Goal: Information Seeking & Learning: Learn about a topic

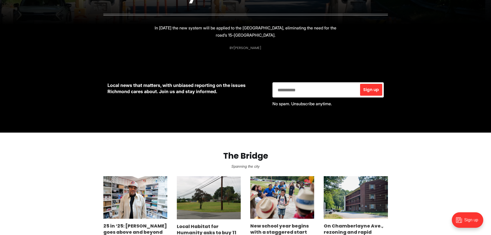
scroll to position [232, 0]
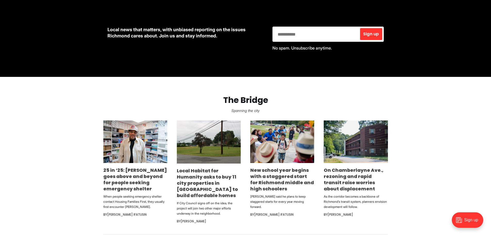
click at [121, 178] on link "25 in ‘25: [PERSON_NAME] goes above and beyond for people seeking emergency she…" at bounding box center [135, 179] width 64 height 25
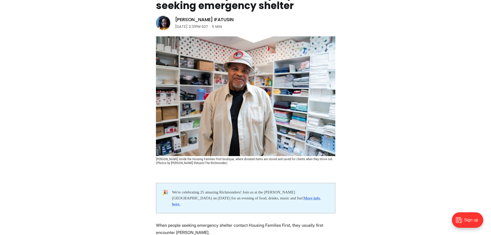
scroll to position [26, 0]
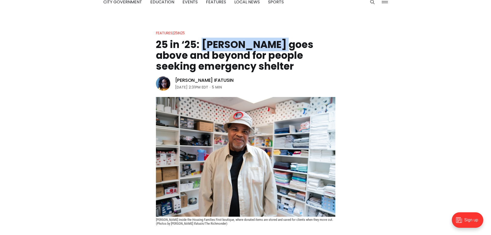
drag, startPoint x: 208, startPoint y: 46, endPoint x: 280, endPoint y: 48, distance: 72.0
click at [280, 48] on h1 "25 in ‘25: [PERSON_NAME] goes above and beyond for people seeking emergency she…" at bounding box center [246, 55] width 180 height 32
copy h1 "[PERSON_NAME]"
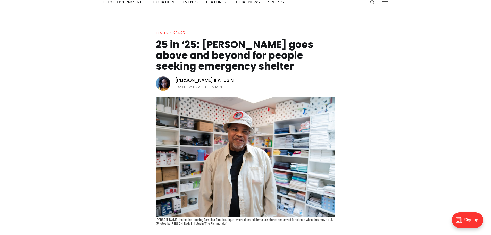
drag, startPoint x: 161, startPoint y: 43, endPoint x: 212, endPoint y: 41, distance: 50.6
click at [162, 42] on h1 "25 in ‘25: [PERSON_NAME] goes above and beyond for people seeking emergency she…" at bounding box center [246, 55] width 180 height 32
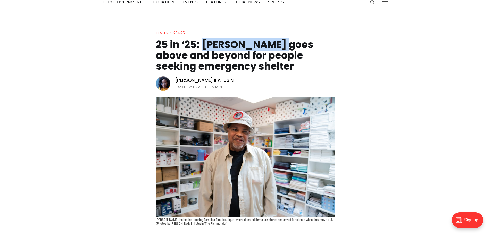
drag, startPoint x: 202, startPoint y: 43, endPoint x: 283, endPoint y: 41, distance: 80.2
click at [283, 41] on h1 "25 in ‘25: [PERSON_NAME] goes above and beyond for people seeking emergency she…" at bounding box center [246, 55] width 180 height 32
copy h1 "[PERSON_NAME]"
